Goal: Task Accomplishment & Management: Use online tool/utility

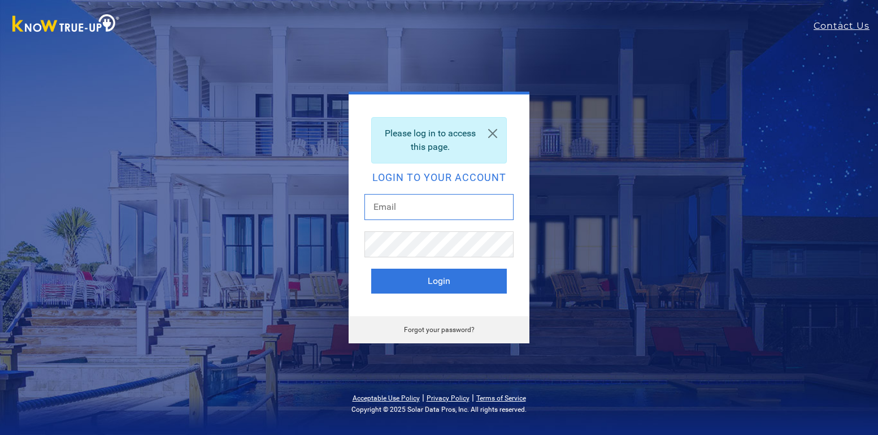
click at [418, 211] on input "text" at bounding box center [439, 207] width 149 height 26
type input "bailey@ampwrx.com"
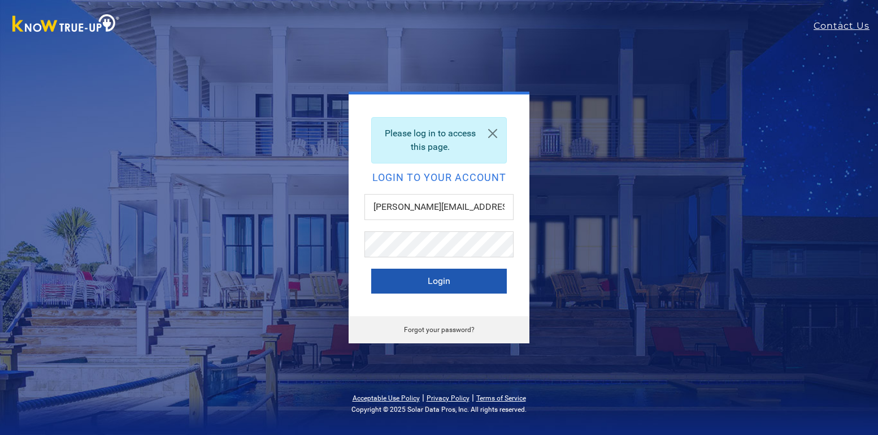
click at [430, 275] on button "Login" at bounding box center [439, 280] width 136 height 25
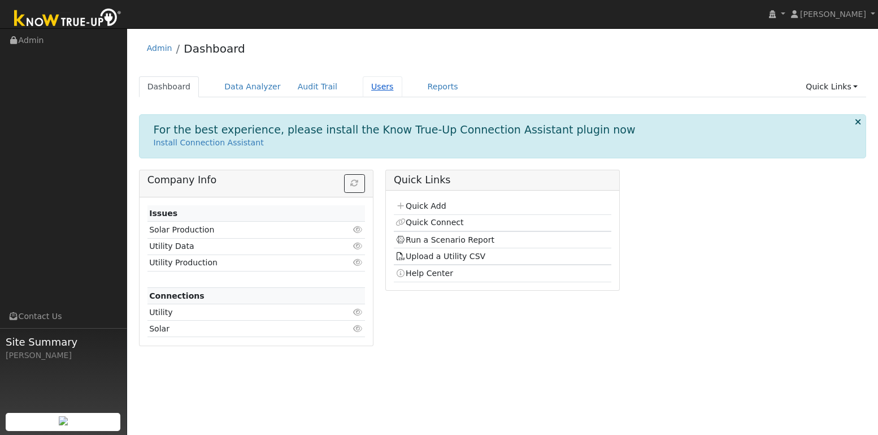
click at [372, 88] on link "Users" at bounding box center [383, 86] width 40 height 21
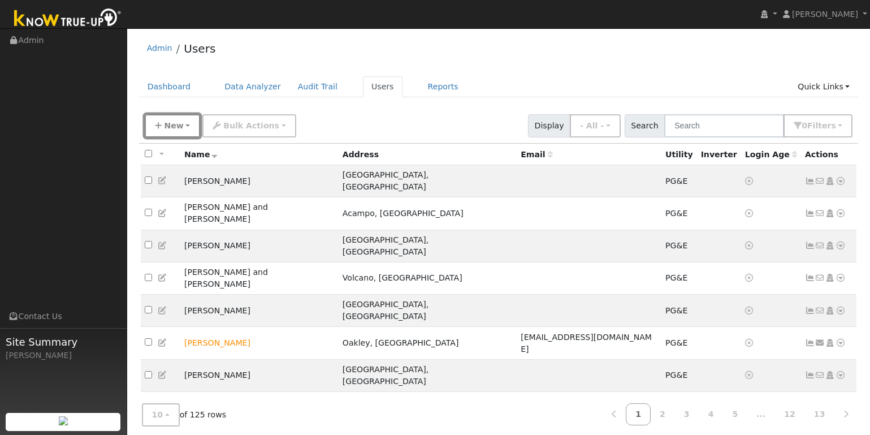
click at [164, 123] on span "New" at bounding box center [173, 125] width 19 height 9
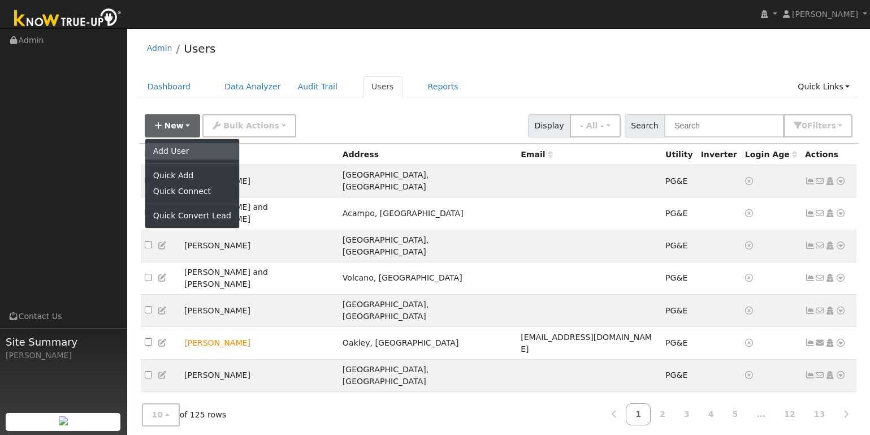
click at [176, 154] on link "Add User" at bounding box center [192, 151] width 94 height 16
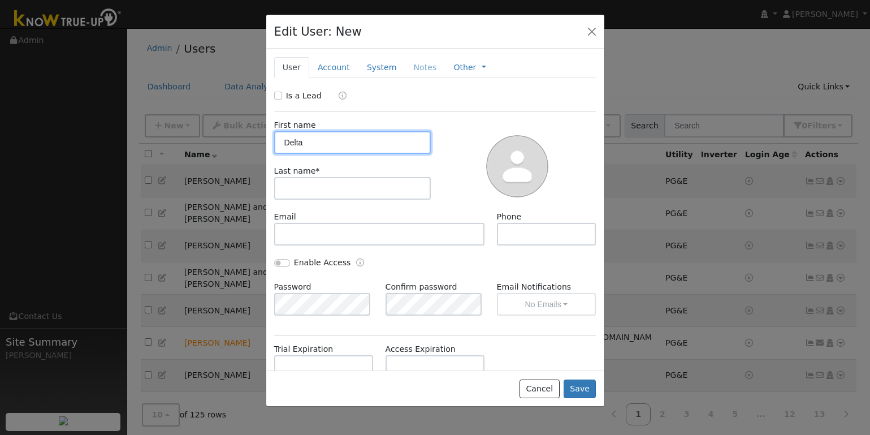
type input "Delta"
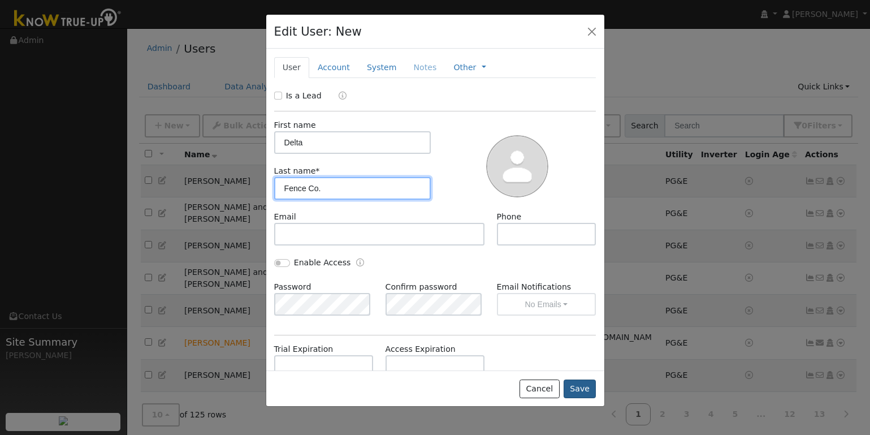
type input "Fence Co."
click at [575, 392] on button "Save" at bounding box center [580, 388] width 33 height 19
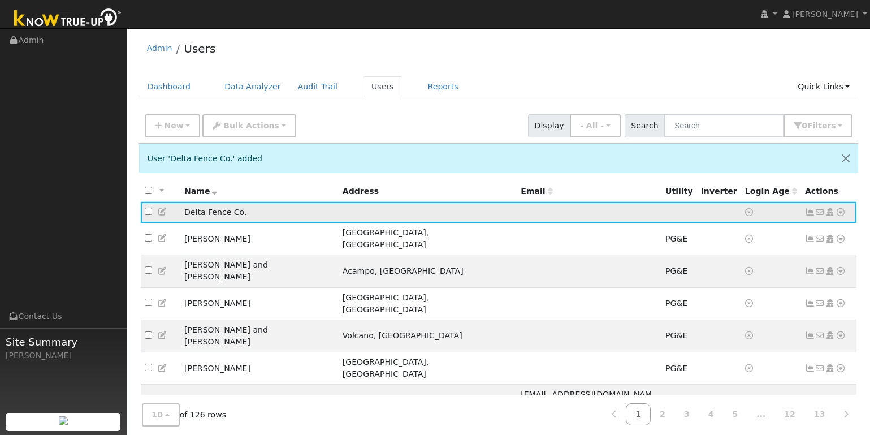
click at [838, 215] on icon at bounding box center [840, 212] width 10 height 8
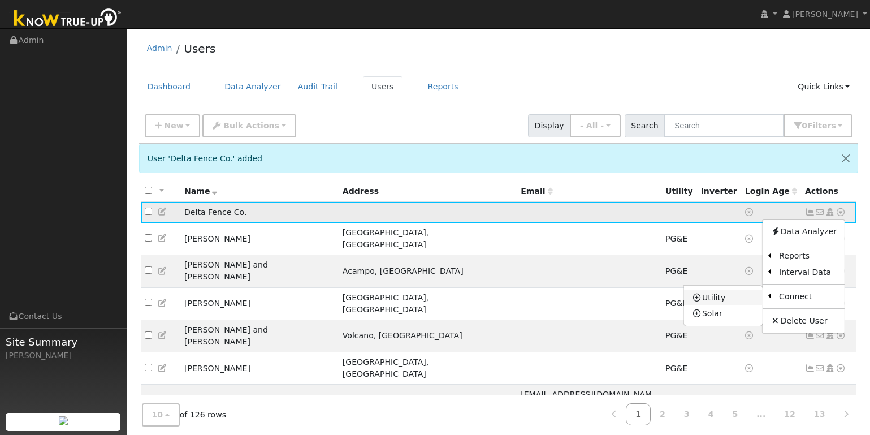
click at [712, 295] on link "Utility" at bounding box center [723, 297] width 79 height 16
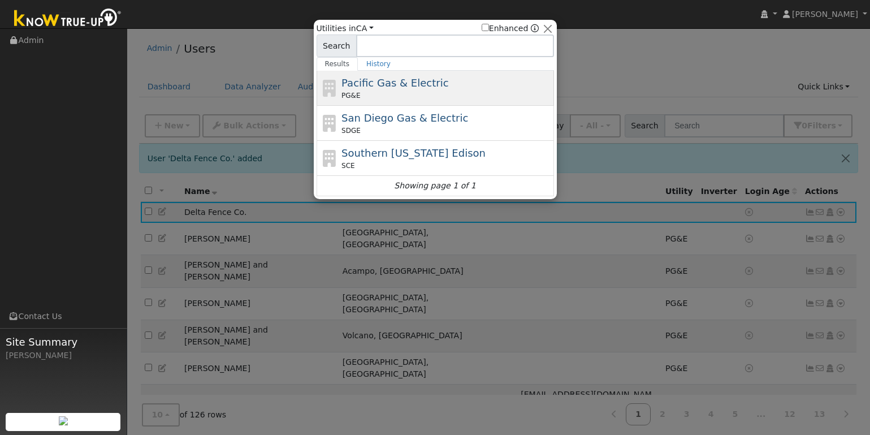
click at [361, 86] on span "Pacific Gas & Electric" at bounding box center [394, 83] width 107 height 12
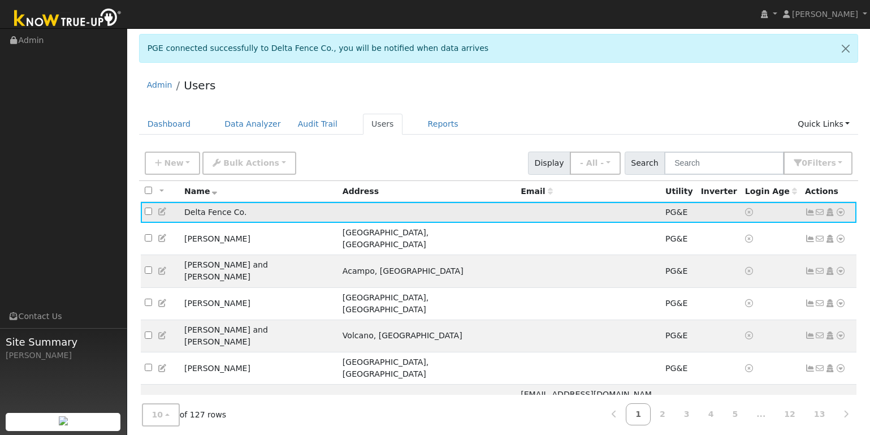
click at [219, 216] on td "Delta Fence Co." at bounding box center [259, 212] width 158 height 21
click at [206, 215] on td "Delta Fence Co." at bounding box center [259, 212] width 158 height 21
click at [427, 128] on link "Reports" at bounding box center [442, 124] width 47 height 21
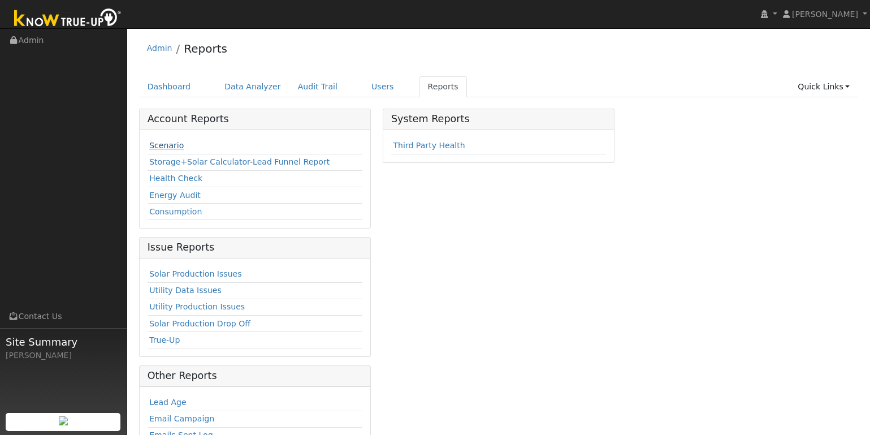
click at [171, 147] on link "Scenario" at bounding box center [166, 145] width 34 height 9
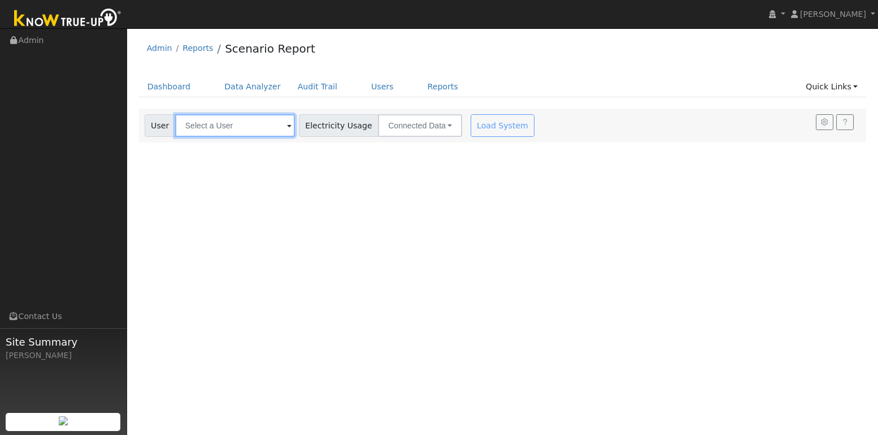
click at [257, 123] on input "text" at bounding box center [235, 125] width 120 height 23
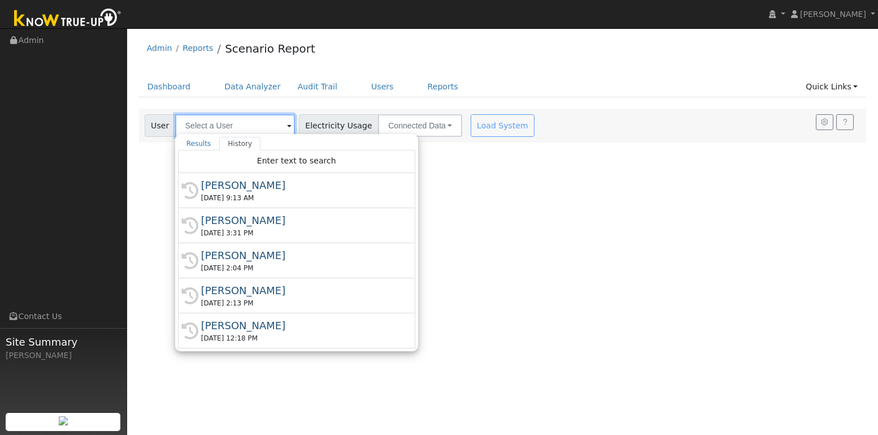
type input "d"
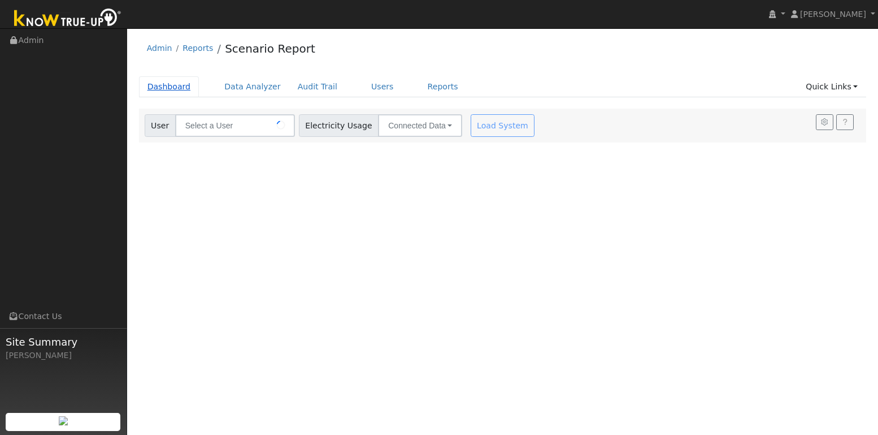
click at [184, 82] on link "Dashboard" at bounding box center [169, 86] width 60 height 21
click at [372, 87] on link "Users" at bounding box center [383, 86] width 40 height 21
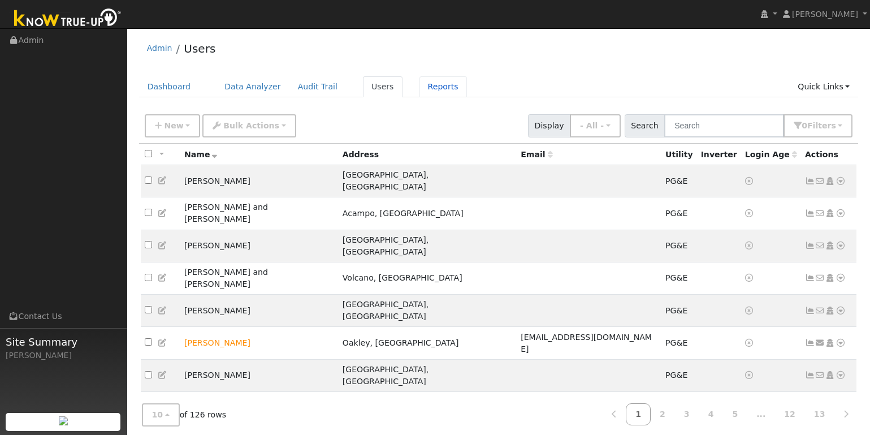
drag, startPoint x: 422, startPoint y: 89, endPoint x: 385, endPoint y: 97, distance: 37.2
click at [422, 89] on link "Reports" at bounding box center [442, 86] width 47 height 21
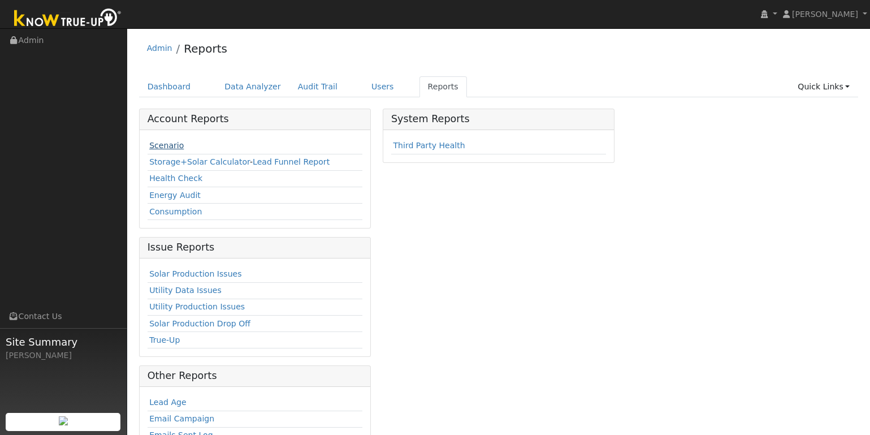
click at [176, 145] on td "Scenario" at bounding box center [255, 146] width 215 height 16
click at [175, 145] on link "Scenario" at bounding box center [166, 145] width 34 height 9
click at [173, 146] on link "Scenario" at bounding box center [166, 145] width 34 height 9
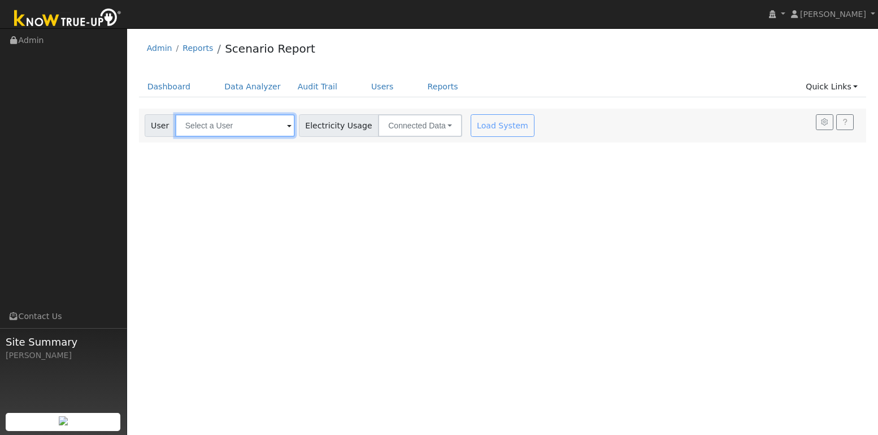
click at [233, 131] on input "text" at bounding box center [235, 125] width 120 height 23
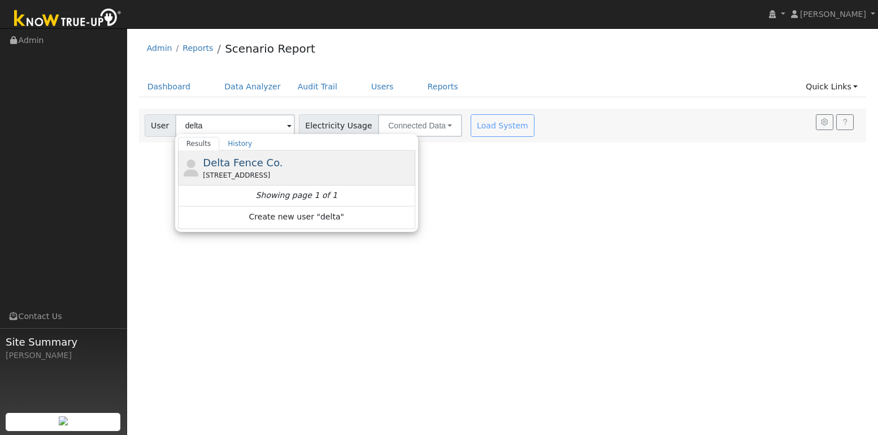
click at [242, 174] on div "[STREET_ADDRESS]" at bounding box center [308, 175] width 210 height 10
type input "Delta Fence Co."
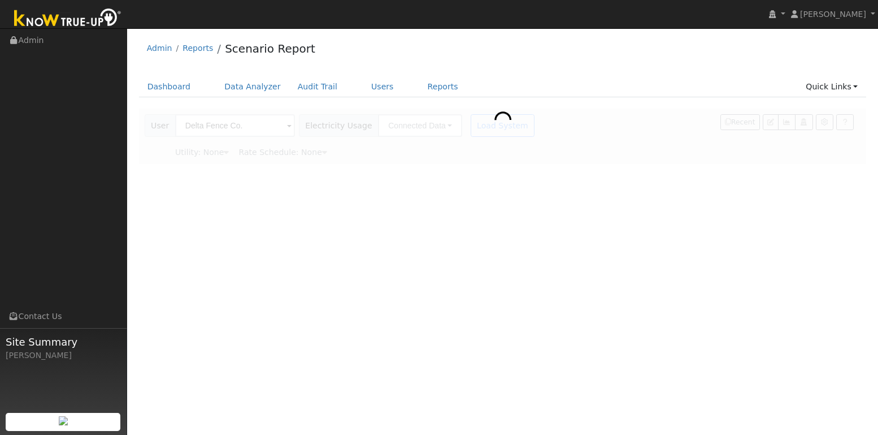
type input "Pacific Gas & Electric"
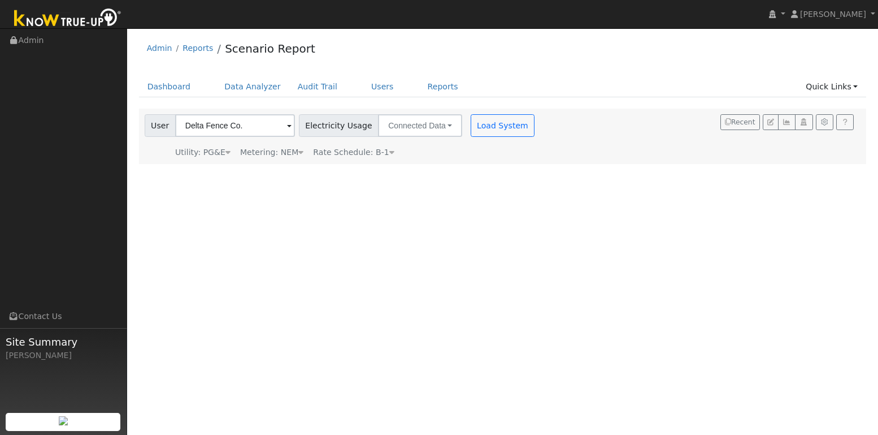
click at [292, 154] on div "Metering: NEM" at bounding box center [271, 152] width 63 height 12
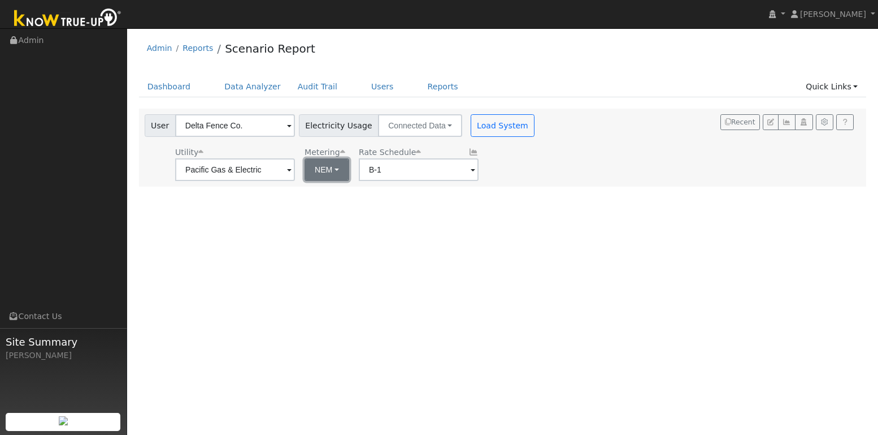
click at [329, 173] on button "NEM" at bounding box center [327, 169] width 45 height 23
click at [320, 210] on link "NBT" at bounding box center [331, 211] width 79 height 16
type input "E-ELEC"
click at [491, 125] on button "Load System" at bounding box center [503, 125] width 64 height 23
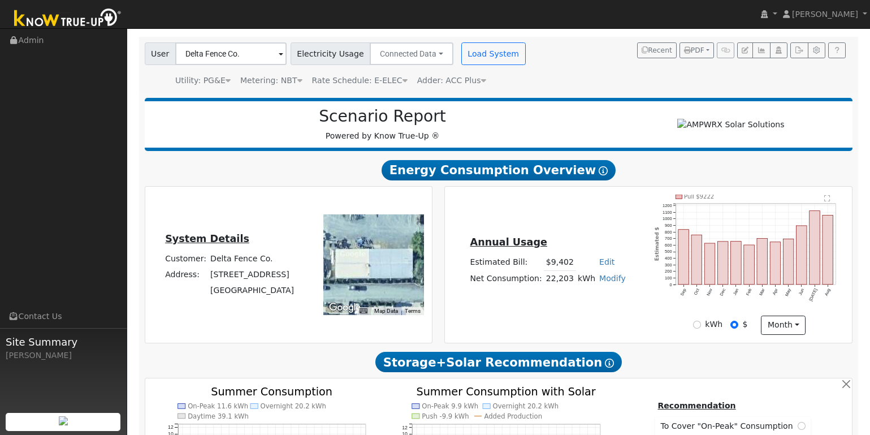
scroll to position [135, 0]
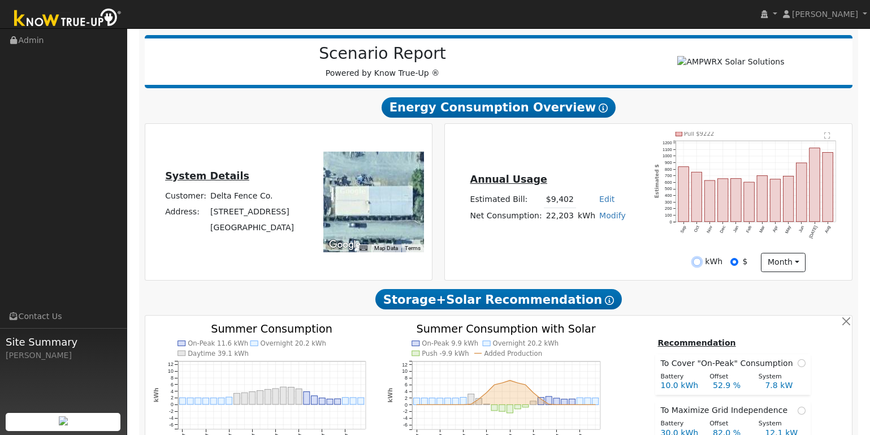
click at [697, 266] on input "kWh" at bounding box center [697, 262] width 8 height 8
radio input "true"
radio input "false"
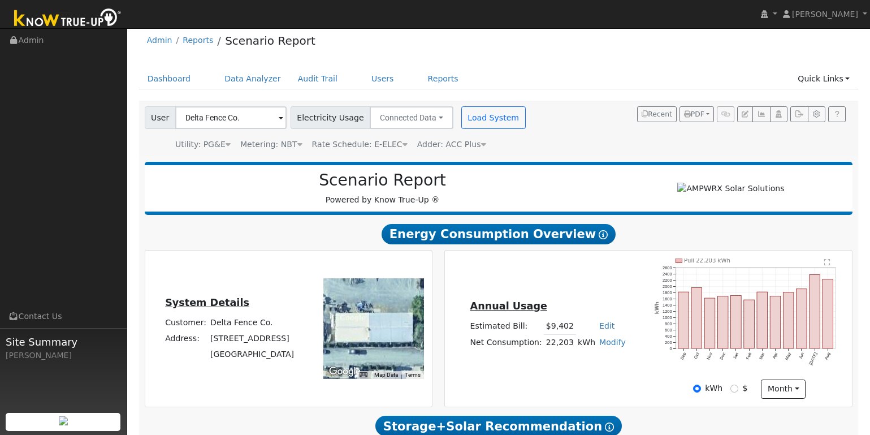
scroll to position [17, 0]
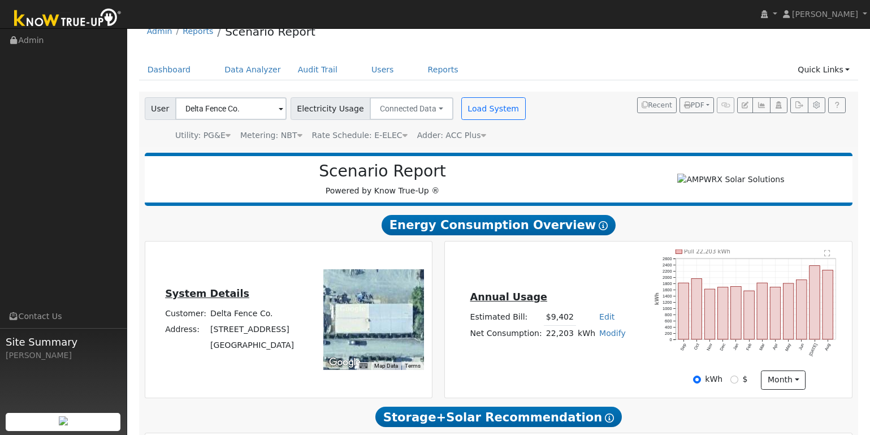
click at [735, 335] on rect "onclick=""" at bounding box center [736, 313] width 11 height 53
click at [0, 0] on div at bounding box center [0, 0] width 0 height 0
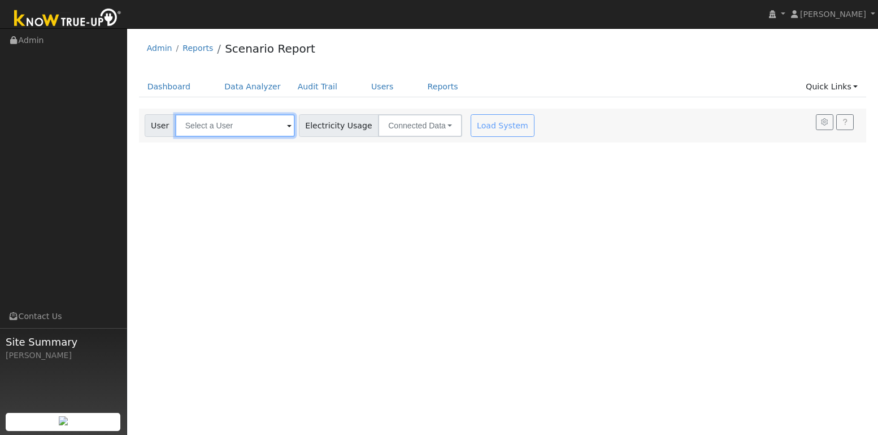
click at [257, 130] on input "text" at bounding box center [235, 125] width 120 height 23
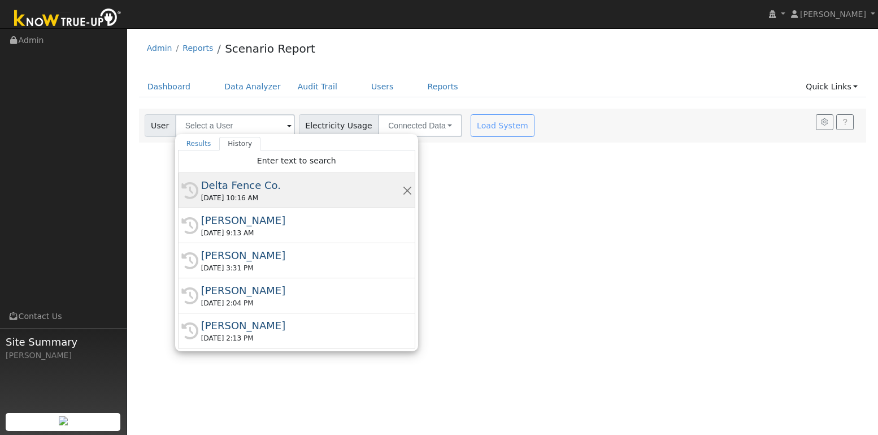
click at [247, 187] on div "Delta Fence Co." at bounding box center [301, 184] width 201 height 15
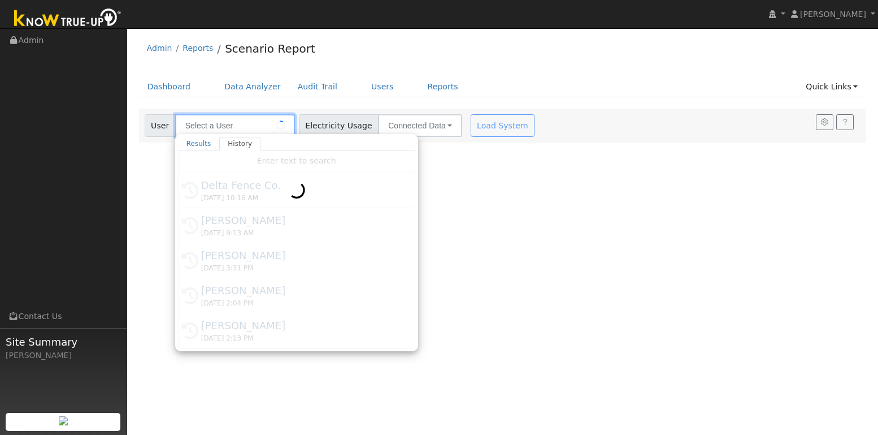
type input "Delta Fence Co."
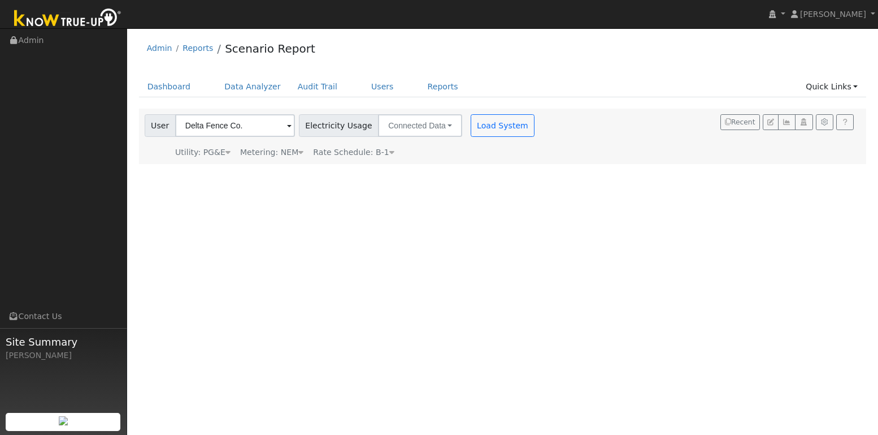
click at [266, 157] on div "Metering: NEM" at bounding box center [271, 152] width 63 height 12
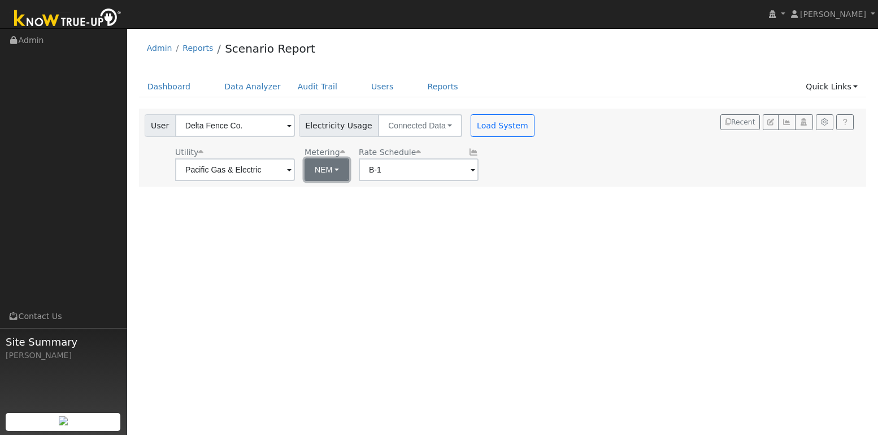
click at [311, 170] on button "NEM" at bounding box center [327, 169] width 45 height 23
click at [320, 205] on link "NBT" at bounding box center [331, 211] width 79 height 16
type input "E-ELEC"
click at [492, 122] on button "Load System" at bounding box center [503, 125] width 64 height 23
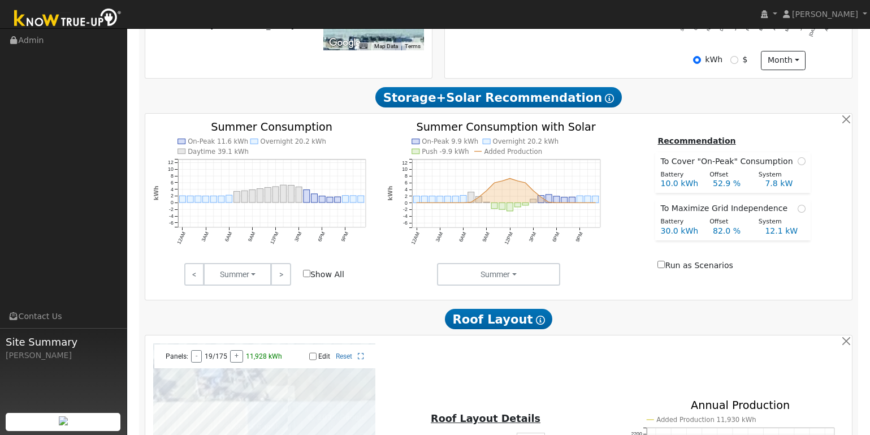
scroll to position [336, 0]
